Goal: Transaction & Acquisition: Subscribe to service/newsletter

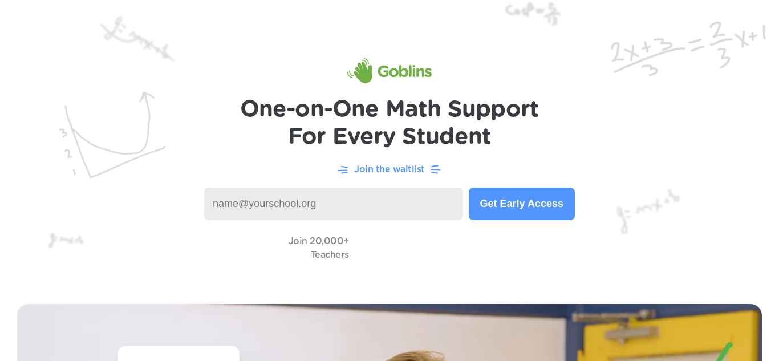
click at [542, 205] on button "Get Early Access" at bounding box center [522, 204] width 106 height 32
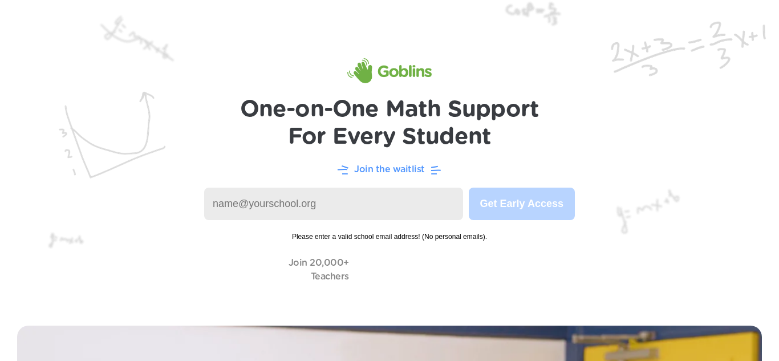
click at [426, 206] on input at bounding box center [333, 204] width 259 height 32
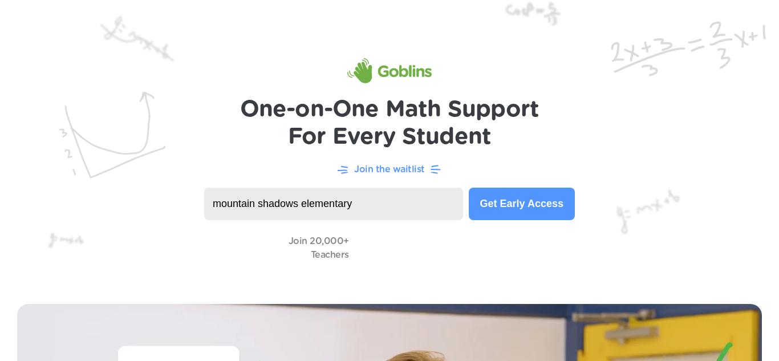
type input "mountain shadows elementary"
click at [543, 208] on button "Get Early Access" at bounding box center [522, 204] width 106 height 32
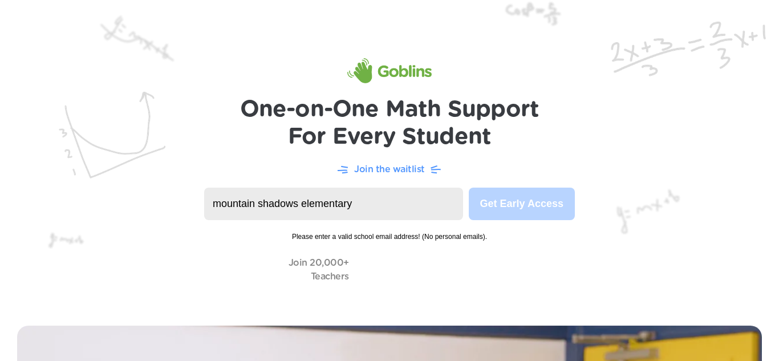
click at [409, 204] on input "mountain shadows elementary" at bounding box center [333, 204] width 259 height 32
click at [426, 205] on input "mountain shadows elementary" at bounding box center [333, 204] width 259 height 32
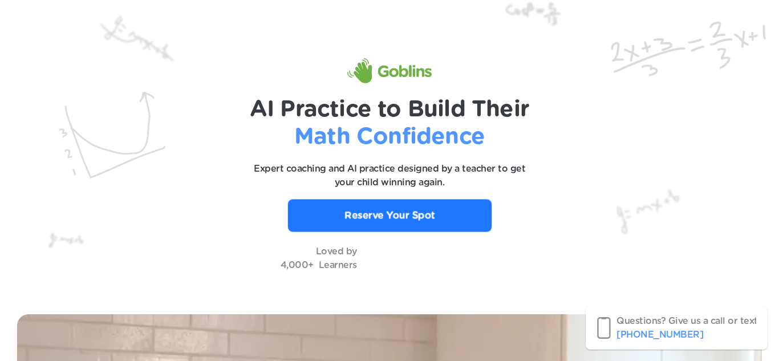
click at [367, 213] on p "Reserve Your Spot" at bounding box center [389, 215] width 91 height 15
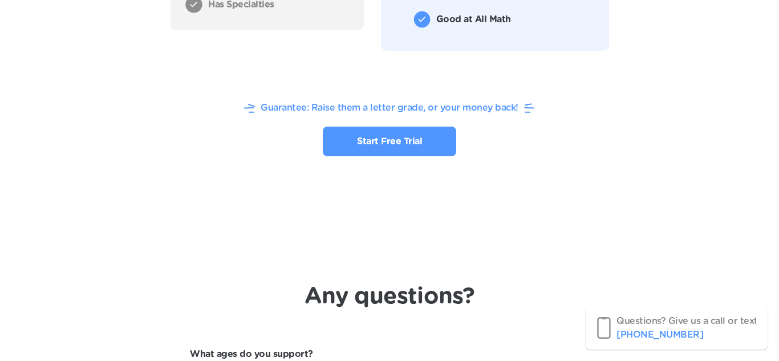
scroll to position [4066, 0]
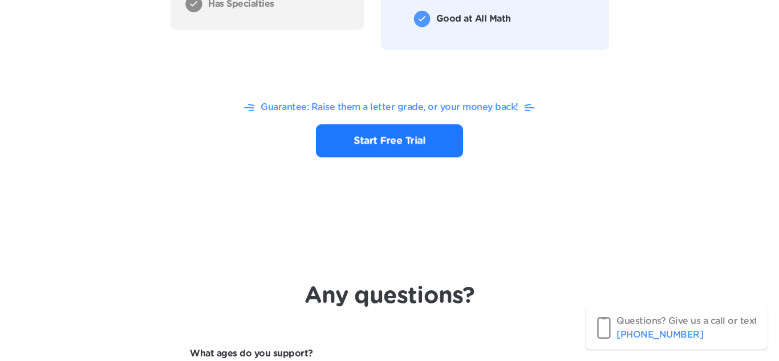
click at [364, 139] on p "Start Free Trial" at bounding box center [389, 140] width 71 height 15
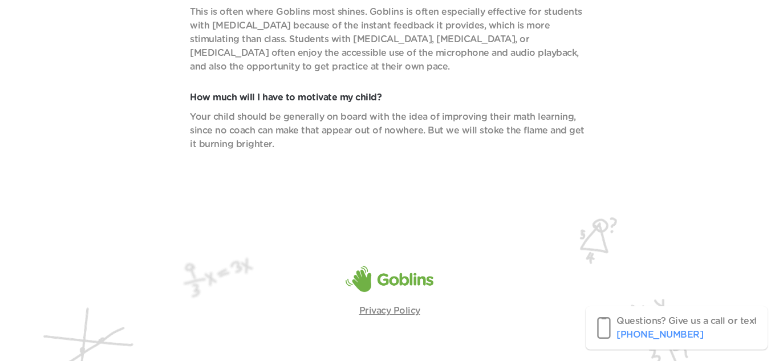
scroll to position [4830, 0]
